Goal: Check status: Check status

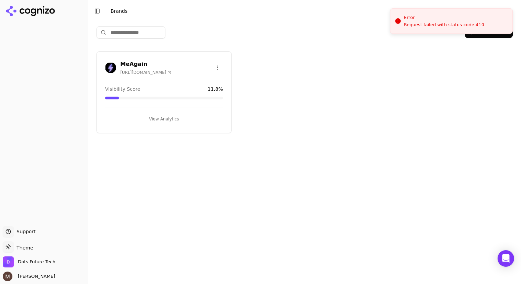
click at [138, 64] on h3 "MeAgain" at bounding box center [145, 64] width 51 height 8
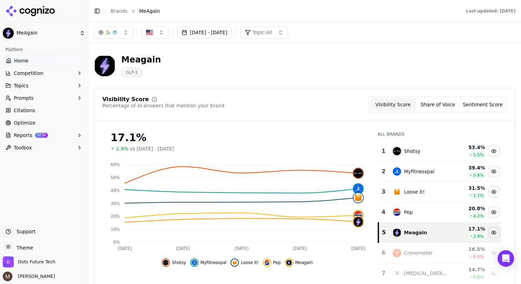
click at [215, 35] on button "[DATE] - [DATE]" at bounding box center [204, 32] width 55 height 12
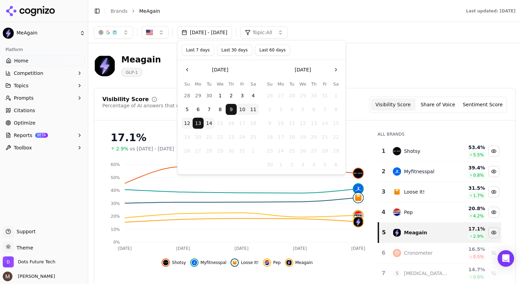
click at [268, 52] on button "Last 60 days" at bounding box center [272, 49] width 35 height 11
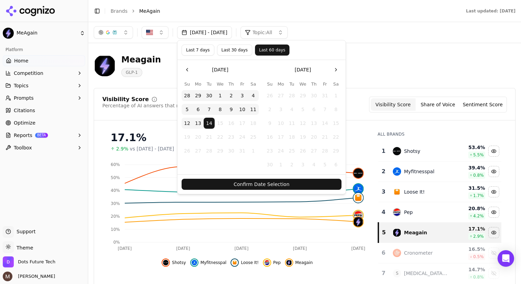
click at [278, 184] on button "Confirm Date Selection" at bounding box center [262, 183] width 160 height 11
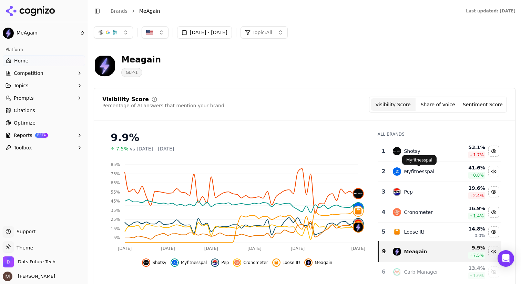
click at [435, 108] on button "Share of Voice" at bounding box center [437, 104] width 45 height 12
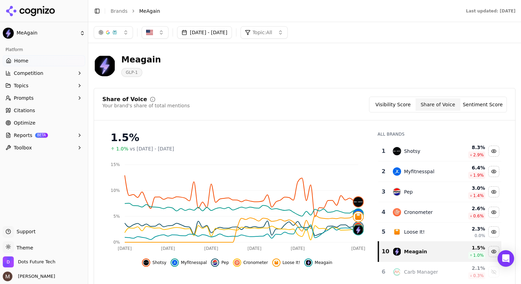
click at [485, 110] on button "Sentiment Score" at bounding box center [482, 104] width 45 height 12
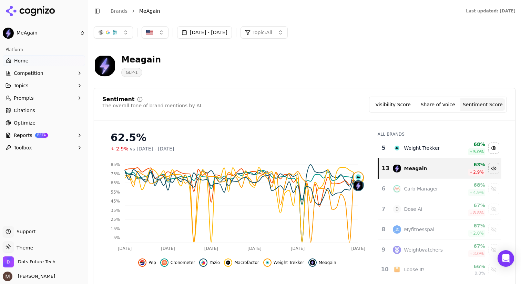
scroll to position [101, 0]
